Goal: Task Accomplishment & Management: Use online tool/utility

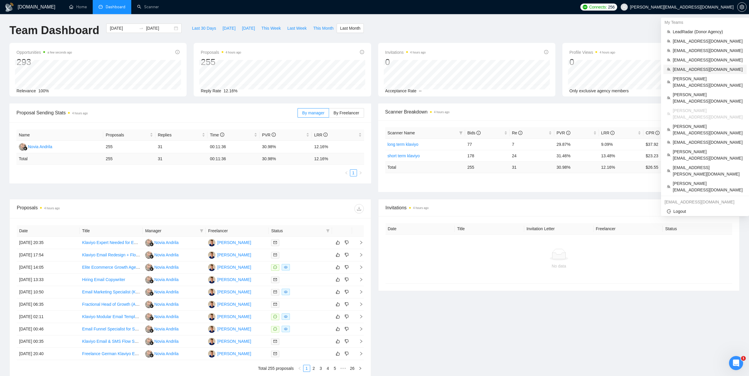
click at [689, 72] on span "[EMAIL_ADDRESS][DOMAIN_NAME]" at bounding box center [707, 69] width 70 height 6
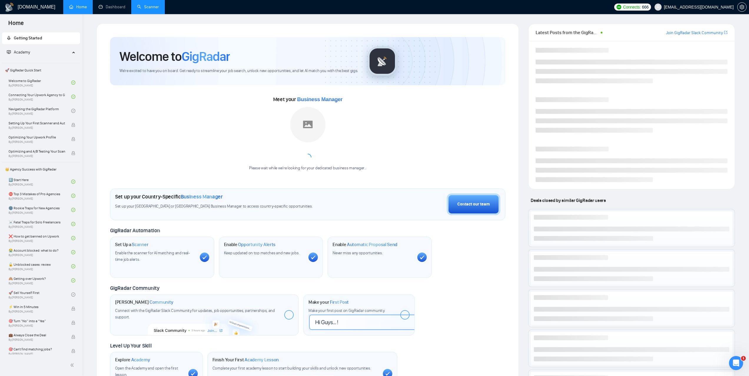
click at [154, 4] on link "Scanner" at bounding box center [148, 6] width 22 height 5
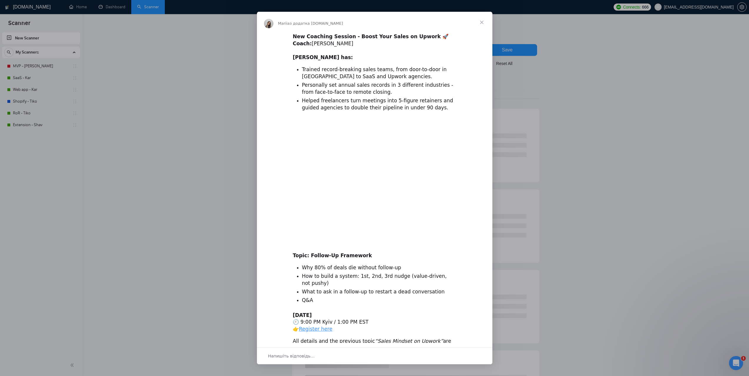
click at [36, 65] on div "Месенджер Intercom" at bounding box center [374, 188] width 749 height 376
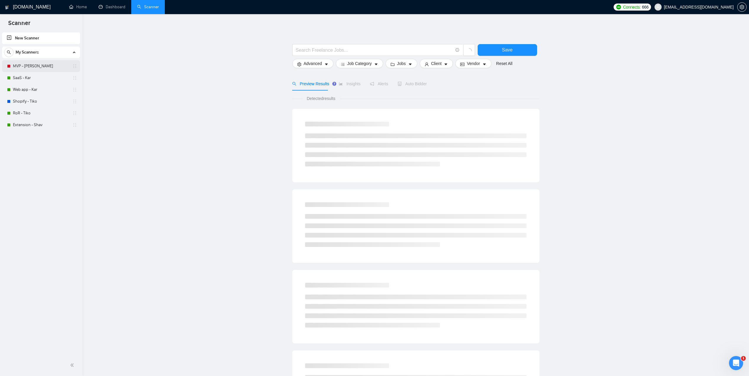
click at [39, 65] on link "MVP - [PERSON_NAME]" at bounding box center [41, 66] width 56 height 12
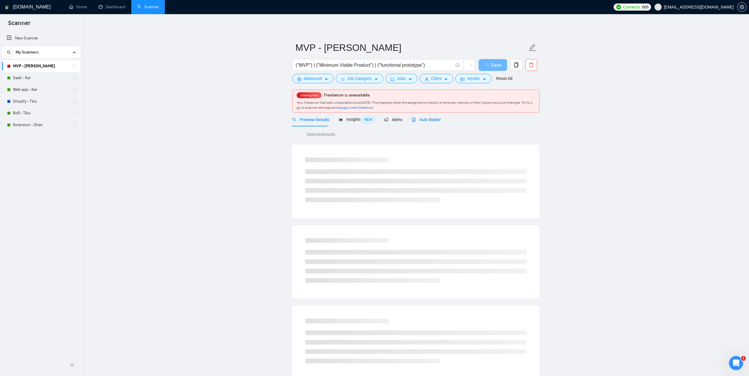
click at [432, 121] on span "Auto Bidder" at bounding box center [426, 119] width 29 height 5
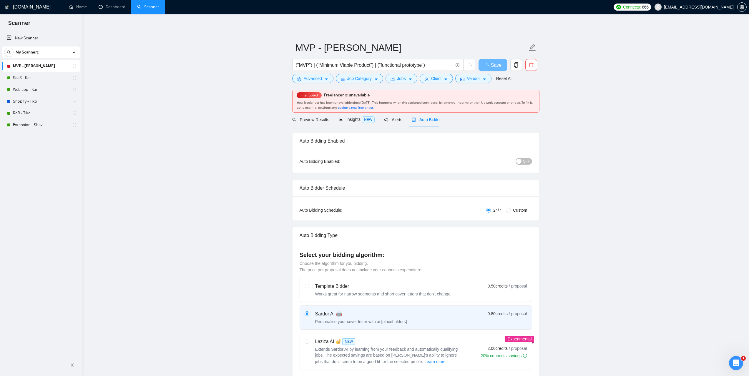
checkbox input "true"
click at [112, 4] on link "Dashboard" at bounding box center [112, 6] width 27 height 5
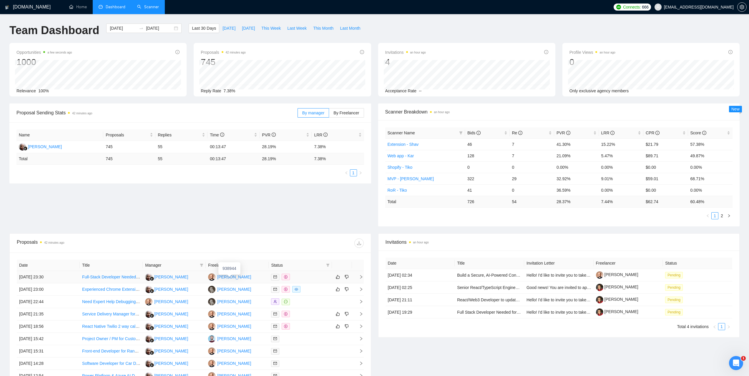
click at [231, 276] on div "[PERSON_NAME]" at bounding box center [234, 277] width 34 height 6
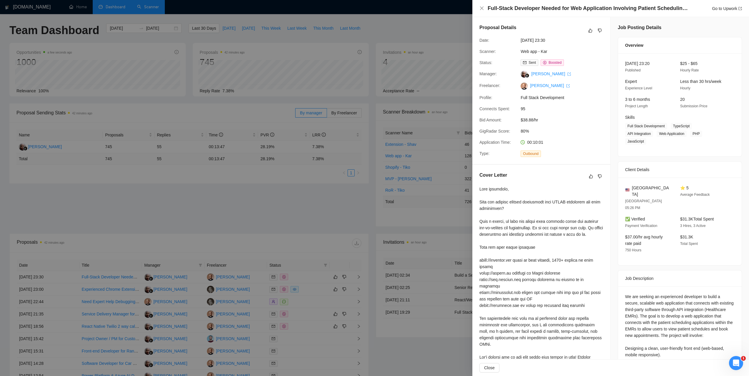
click at [441, 27] on div at bounding box center [374, 188] width 749 height 376
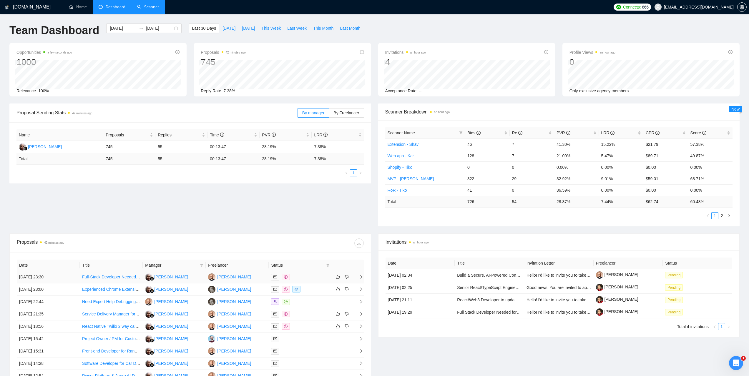
click at [44, 279] on td "28 Sep, 2025 23:30" at bounding box center [48, 277] width 63 height 12
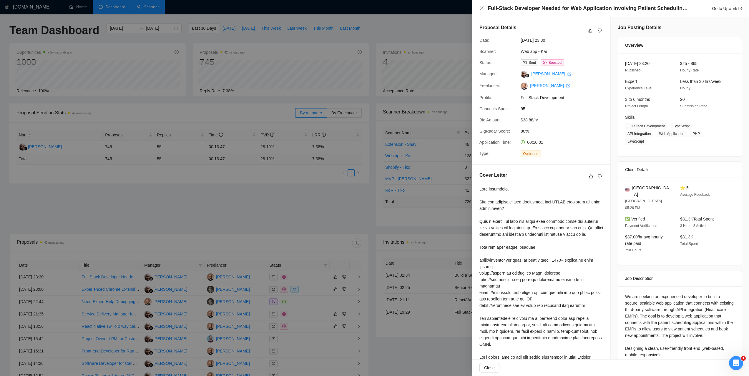
click at [186, 222] on div at bounding box center [374, 188] width 749 height 376
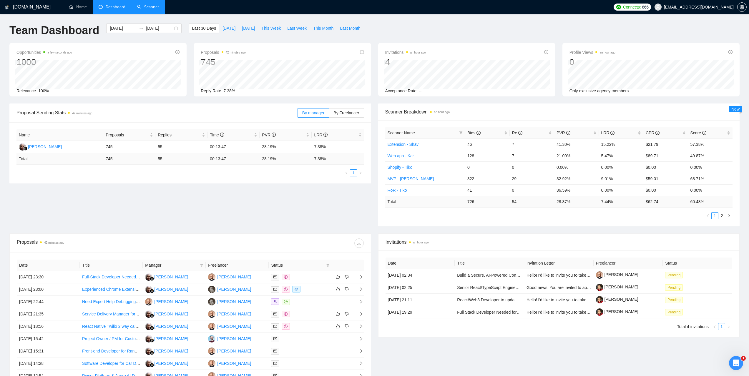
click at [150, 9] on link "Scanner" at bounding box center [148, 6] width 22 height 5
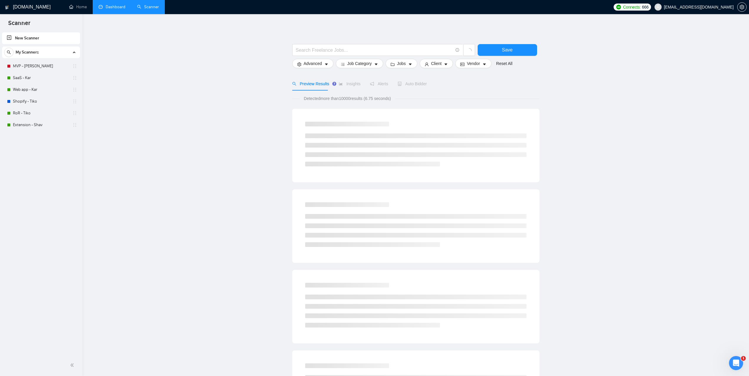
drag, startPoint x: 29, startPoint y: 69, endPoint x: 156, endPoint y: 96, distance: 130.5
click at [29, 69] on link "MVP - [PERSON_NAME]" at bounding box center [41, 66] width 56 height 12
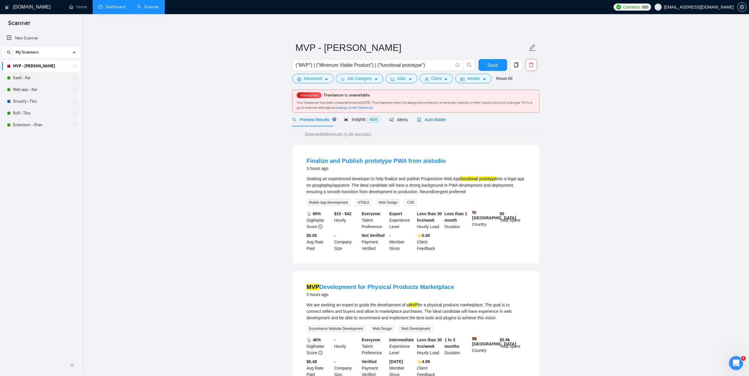
click at [434, 119] on span "Auto Bidder" at bounding box center [431, 119] width 29 height 5
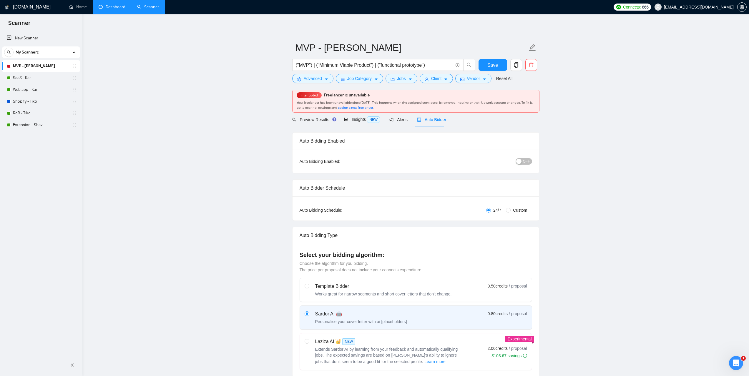
checkbox input "true"
drag, startPoint x: 408, startPoint y: 106, endPoint x: 296, endPoint y: 104, distance: 112.1
click at [296, 104] on div "Interrupted Freelancer is unavailable Your freelancer has been unavailable sinc…" at bounding box center [415, 101] width 247 height 22
copy span "Your freelancer has been unavailable since September 28, 2025 . This happens wh…"
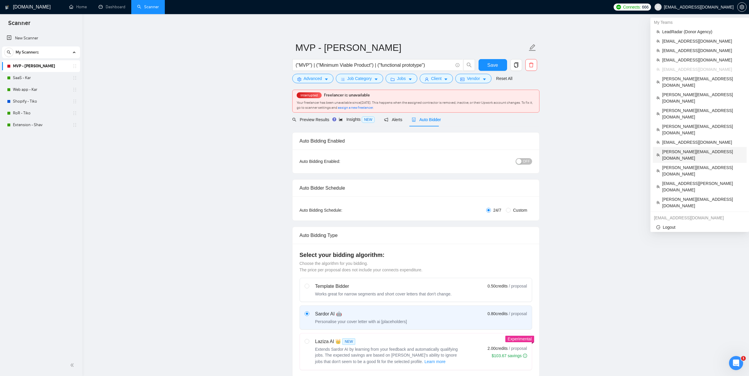
click at [680, 149] on span "[PERSON_NAME][EMAIL_ADDRESS][DOMAIN_NAME]" at bounding box center [702, 155] width 81 height 13
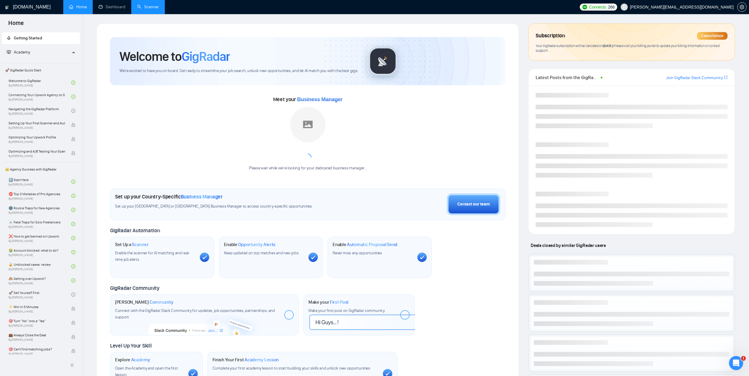
click at [159, 7] on link "Scanner" at bounding box center [148, 6] width 22 height 5
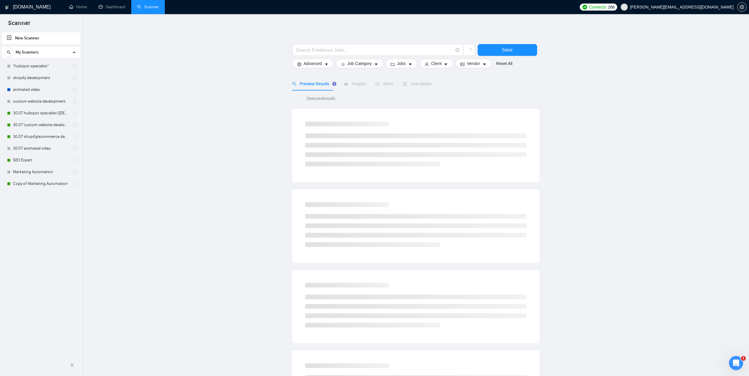
click at [46, 113] on link "30.07 hubspot specialist ([DEMOGRAPHIC_DATA] - not for residents)" at bounding box center [41, 113] width 56 height 12
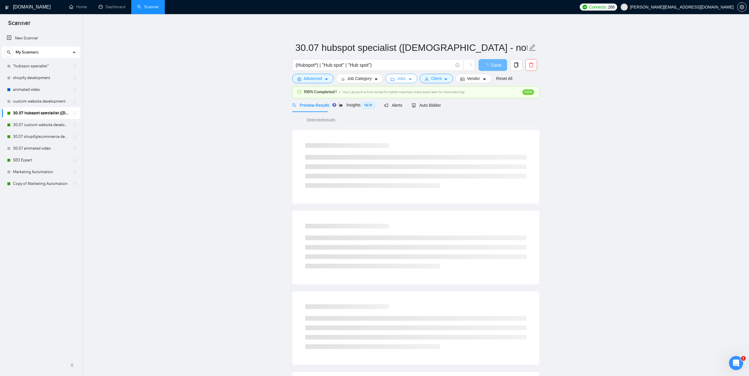
click at [403, 77] on span "Jobs" at bounding box center [401, 78] width 9 height 6
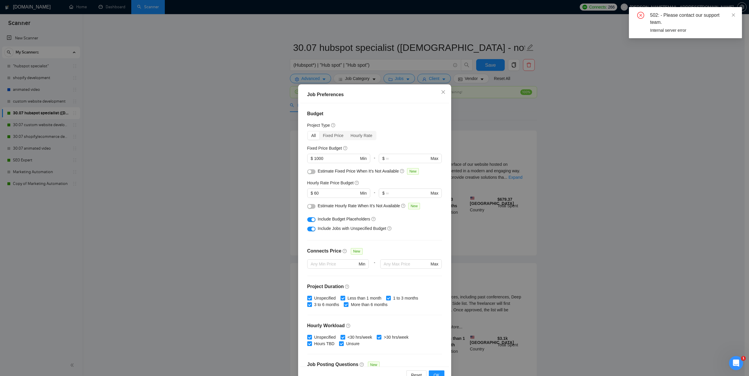
click at [600, 174] on div "Job Preferences Budget Project Type All Fixed Price Hourly Rate Fixed Price Bud…" at bounding box center [374, 188] width 749 height 376
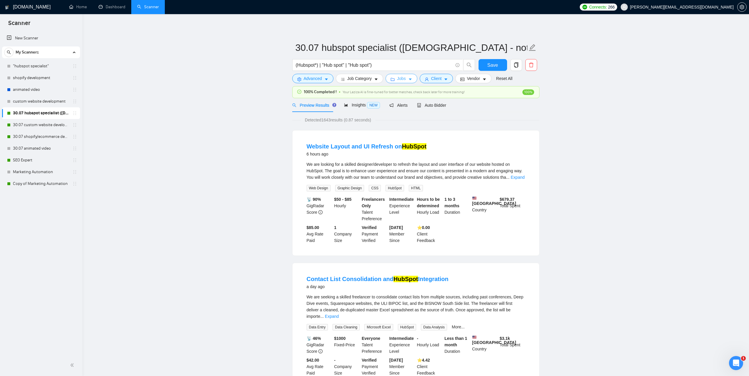
click at [405, 75] on button "Jobs" at bounding box center [401, 78] width 32 height 9
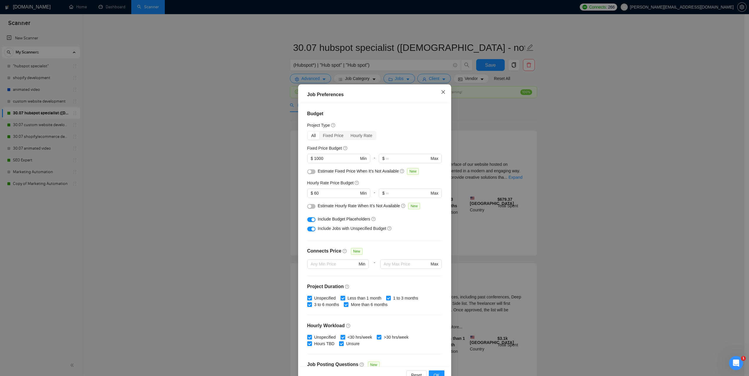
click at [442, 90] on icon "close" at bounding box center [443, 92] width 5 height 5
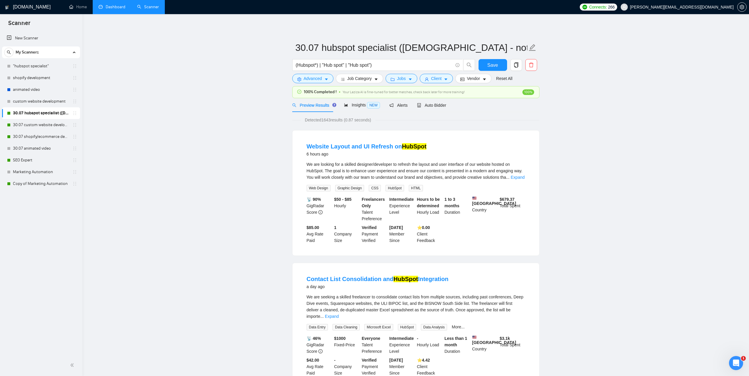
click at [114, 9] on link "Dashboard" at bounding box center [112, 6] width 27 height 5
